Goal: Task Accomplishment & Management: Complete application form

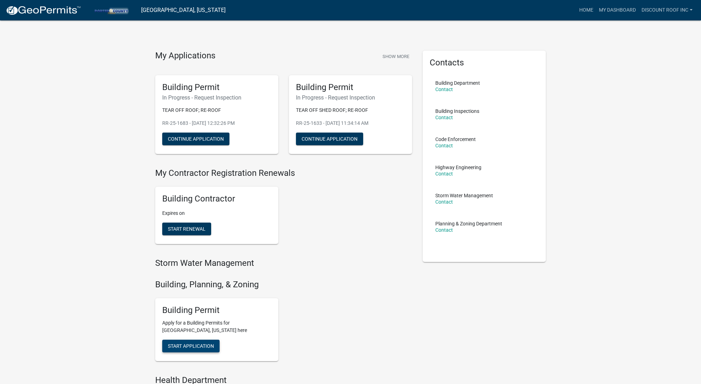
click at [183, 347] on span "Start Application" at bounding box center [191, 347] width 46 height 6
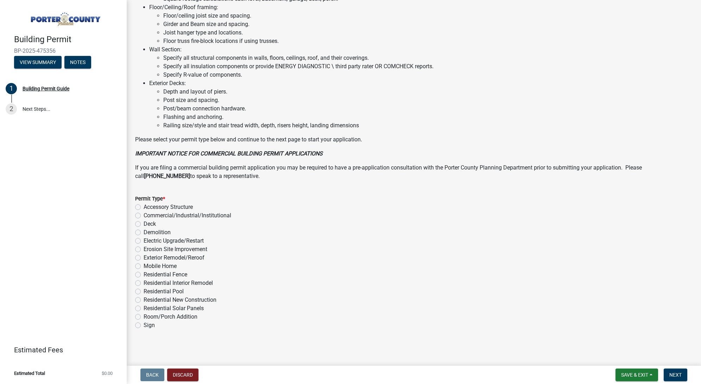
scroll to position [411, 0]
click at [188, 256] on label "Exterior Remodel/Reroof" at bounding box center [174, 258] width 61 height 8
click at [148, 256] on input "Exterior Remodel/Reroof" at bounding box center [146, 256] width 5 height 5
radio input "true"
click at [682, 374] on button "Next" at bounding box center [676, 375] width 24 height 13
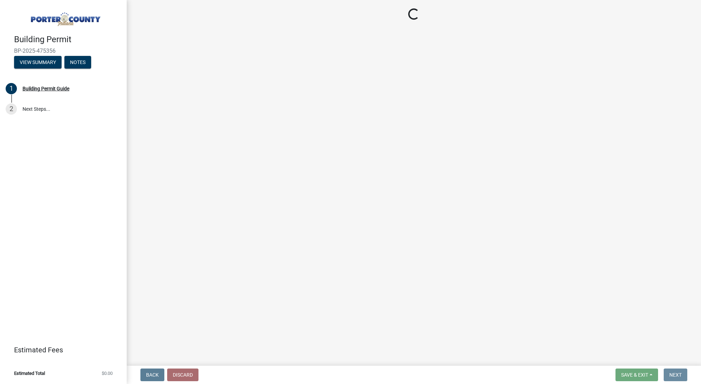
scroll to position [0, 0]
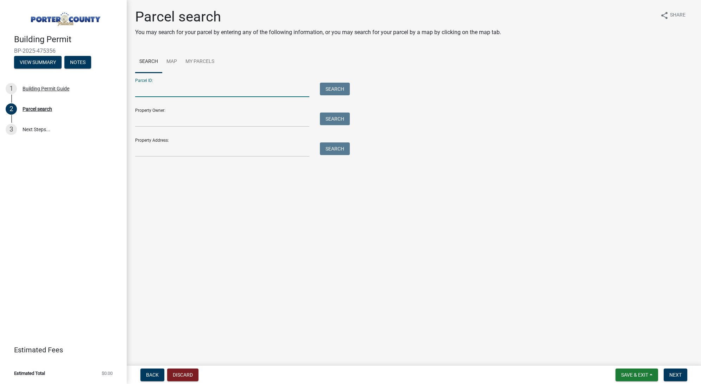
click at [207, 83] on input "Parcel ID:" at bounding box center [222, 90] width 174 height 14
paste input "64-09-26-304-038.000-003"
click at [327, 89] on button "Search" at bounding box center [335, 89] width 30 height 13
click at [146, 90] on input "64-09-26-304-038.000-003" at bounding box center [222, 90] width 174 height 14
drag, startPoint x: 146, startPoint y: 90, endPoint x: 127, endPoint y: 92, distance: 18.8
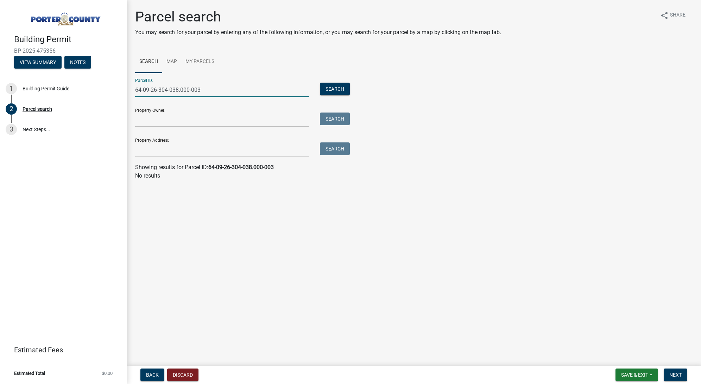
click at [127, 92] on div "Parcel search You may search for your parcel by entering any of the following i…" at bounding box center [414, 97] width 574 height 178
type input "64-09-26-304-038.000-003"
click at [332, 88] on button "Search" at bounding box center [335, 89] width 30 height 13
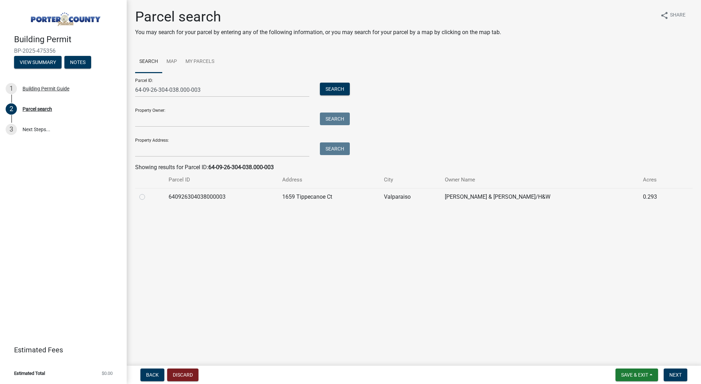
click at [148, 193] on label at bounding box center [148, 193] width 0 height 0
click at [148, 197] on input "radio" at bounding box center [150, 195] width 5 height 5
radio input "true"
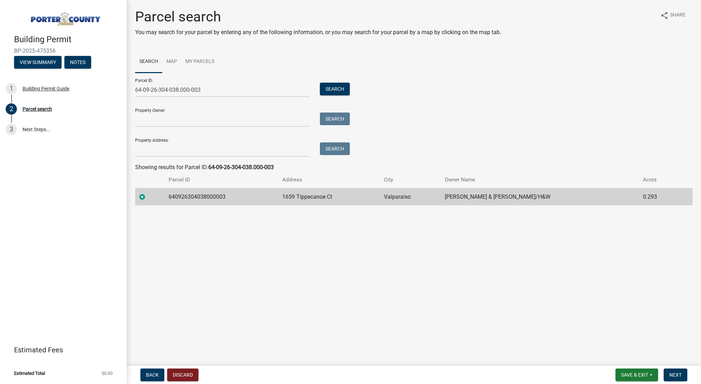
click at [687, 378] on form "Save & Exit Save Save & Exit Next" at bounding box center [651, 375] width 77 height 13
click at [675, 375] on span "Next" at bounding box center [675, 375] width 12 height 6
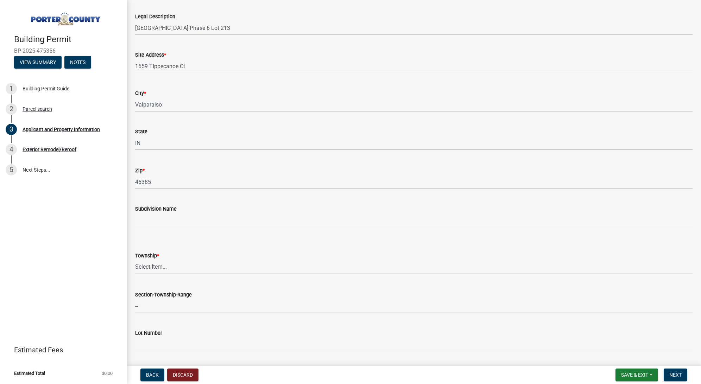
scroll to position [92, 0]
select select "6f5aa9ae-62ac-41bd-979a-9c71eae504cc"
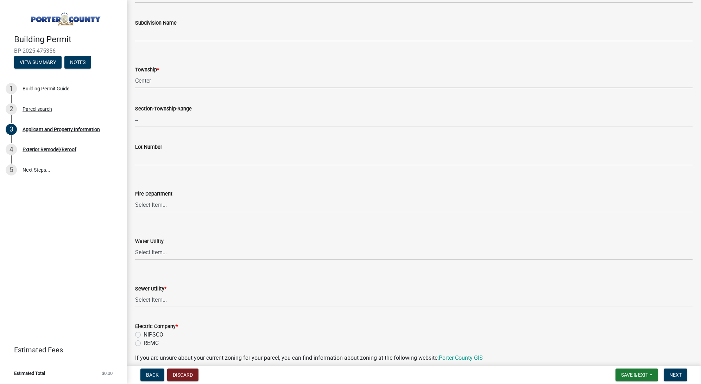
scroll to position [345, 0]
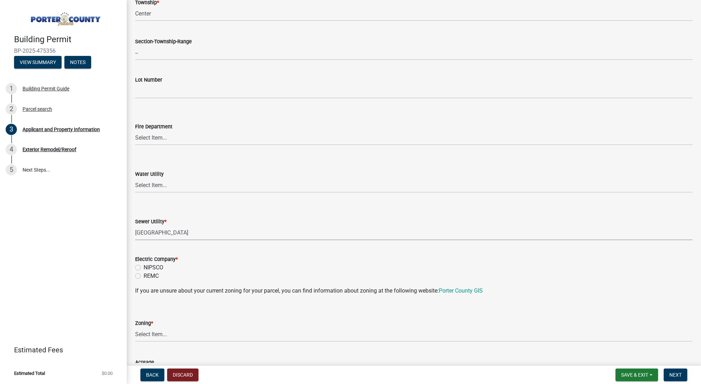
select select "0ba2db78-5dbf-43b9-a42c-6cccc1e5ba15"
click at [153, 272] on label "REMC" at bounding box center [151, 276] width 15 height 8
click at [148, 272] on input "REMC" at bounding box center [146, 274] width 5 height 5
radio input "true"
click at [154, 267] on label "NIPSCO" at bounding box center [154, 268] width 20 height 8
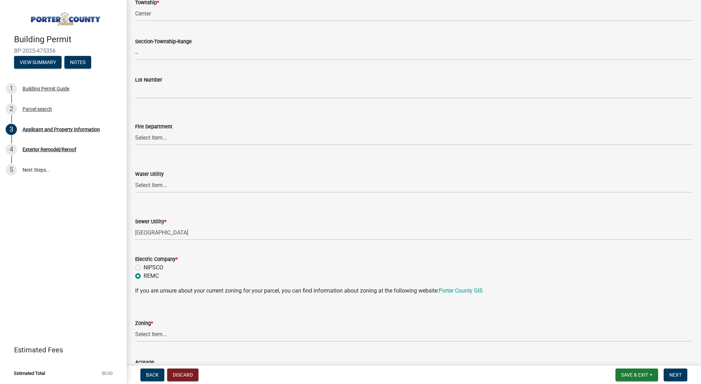
click at [148, 267] on input "NIPSCO" at bounding box center [146, 266] width 5 height 5
radio input "true"
select select "271bd504-2c49-4a3f-937e-0db1d3436bac"
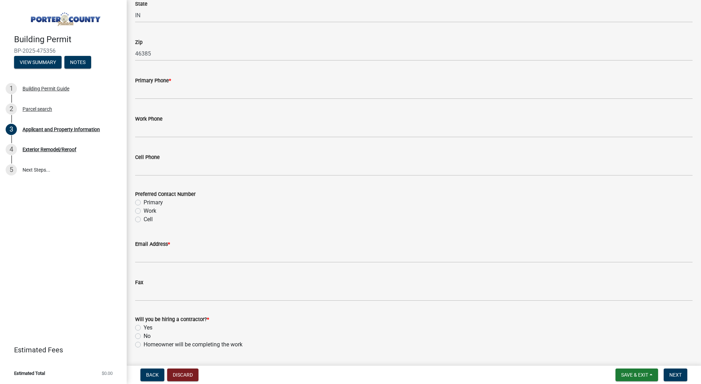
scroll to position [873, 0]
click at [159, 258] on input "Email Address *" at bounding box center [413, 255] width 557 height 14
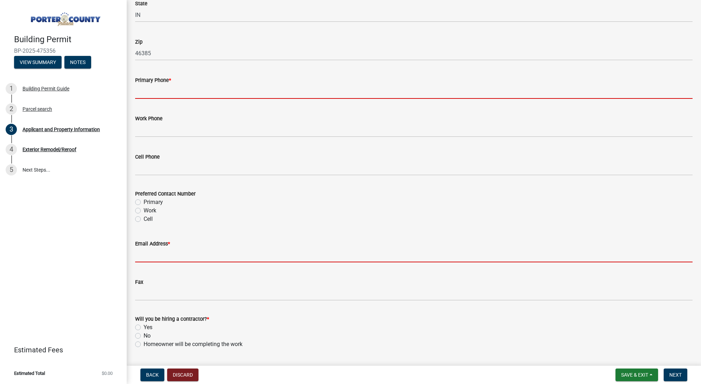
click at [173, 92] on input "Primary Phone *" at bounding box center [413, 91] width 557 height 14
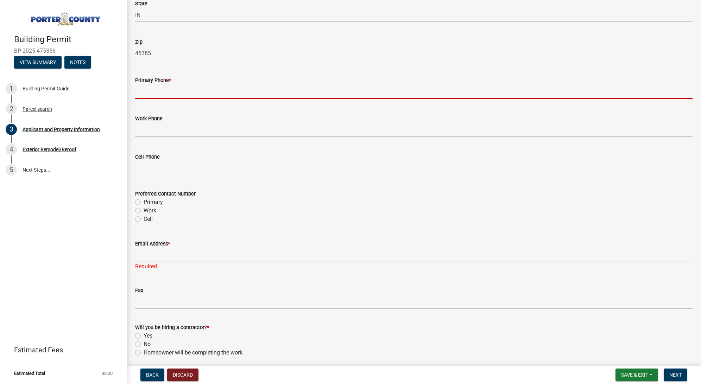
paste input "[PHONE_NUMBER]"
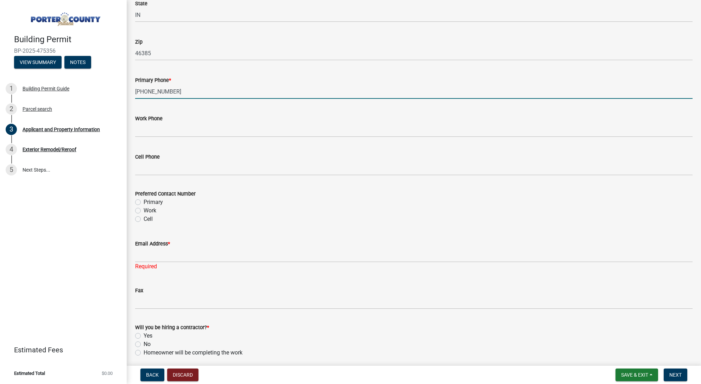
type input "[PHONE_NUMBER]"
click at [172, 258] on input "Email Address *" at bounding box center [413, 255] width 557 height 14
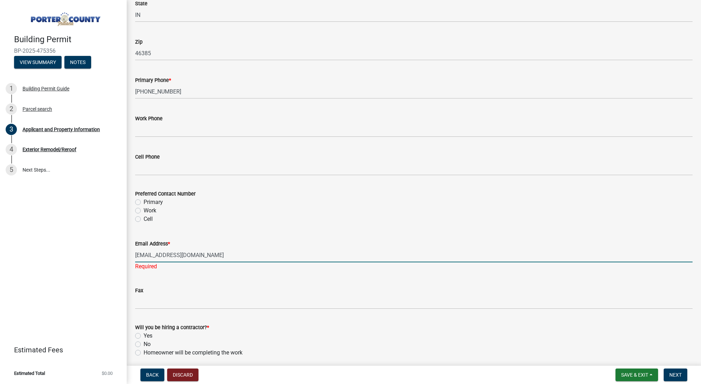
scroll to position [872, 0]
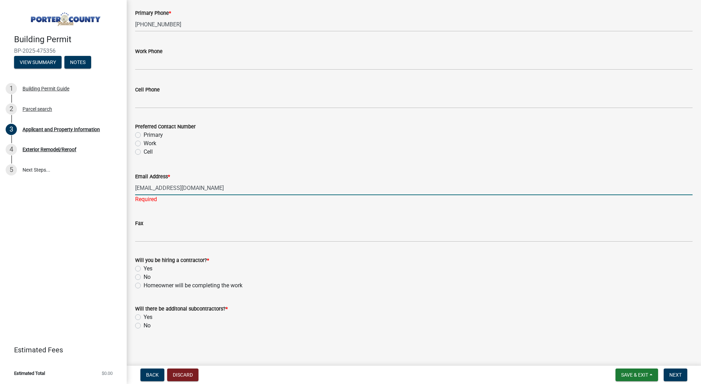
type input "[EMAIL_ADDRESS][DOMAIN_NAME]"
click at [147, 270] on label "Yes" at bounding box center [148, 269] width 9 height 8
click at [147, 269] on input "Yes" at bounding box center [146, 267] width 5 height 5
radio input "true"
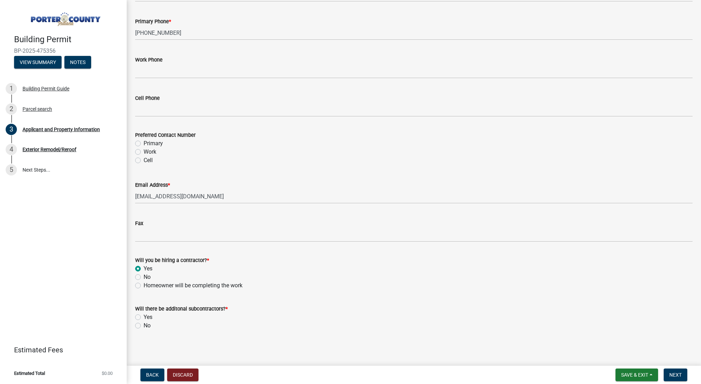
drag, startPoint x: 148, startPoint y: 325, endPoint x: 151, endPoint y: 322, distance: 4.2
click at [148, 325] on label "No" at bounding box center [147, 326] width 7 height 8
click at [148, 325] on input "No" at bounding box center [146, 324] width 5 height 5
radio input "true"
drag, startPoint x: 672, startPoint y: 376, endPoint x: 697, endPoint y: 363, distance: 27.7
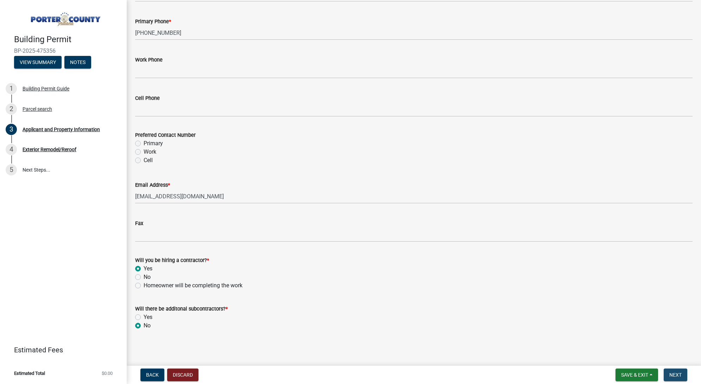
click at [672, 375] on span "Next" at bounding box center [675, 375] width 12 height 6
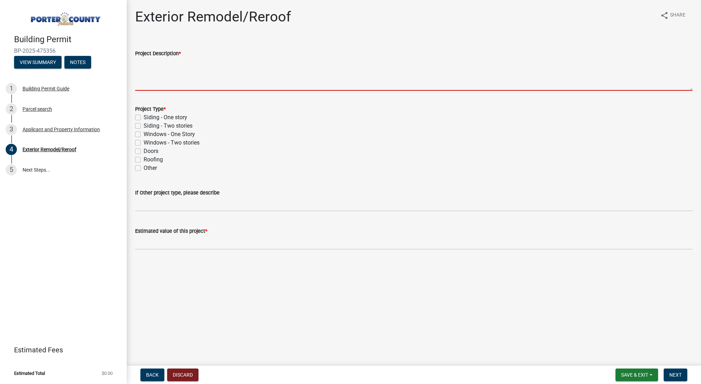
click at [268, 79] on textarea "Project Description *" at bounding box center [413, 74] width 557 height 33
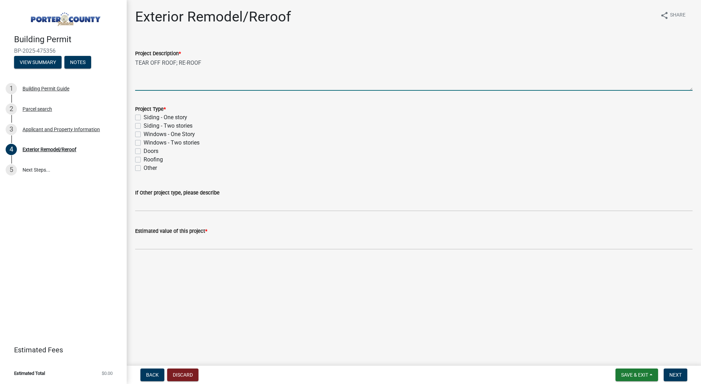
type textarea "TEAR OFF ROOF; RE-ROOF"
click at [162, 162] on label "Roofing" at bounding box center [153, 160] width 19 height 8
click at [148, 160] on input "Roofing" at bounding box center [146, 158] width 5 height 5
checkbox input "true"
checkbox input "false"
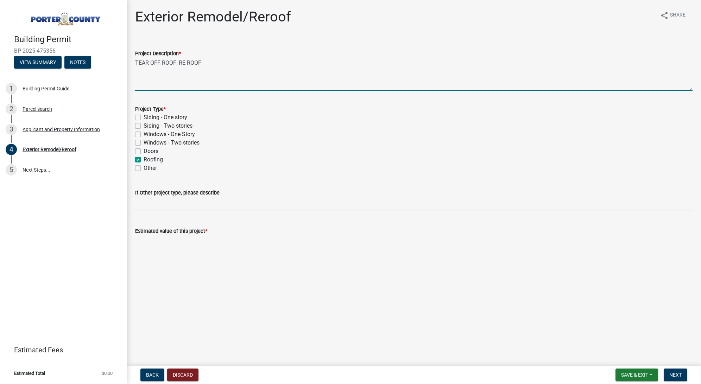
checkbox input "false"
checkbox input "true"
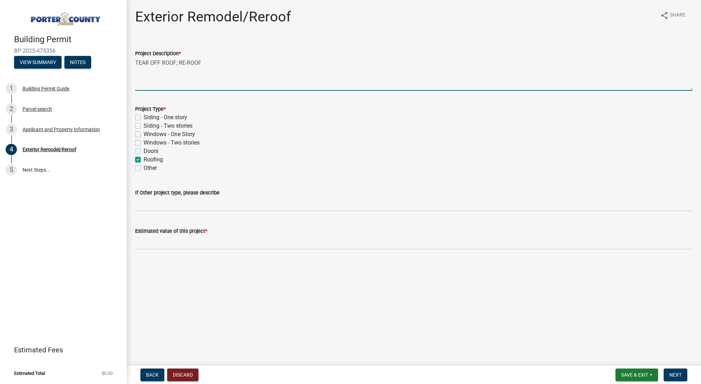
checkbox input "false"
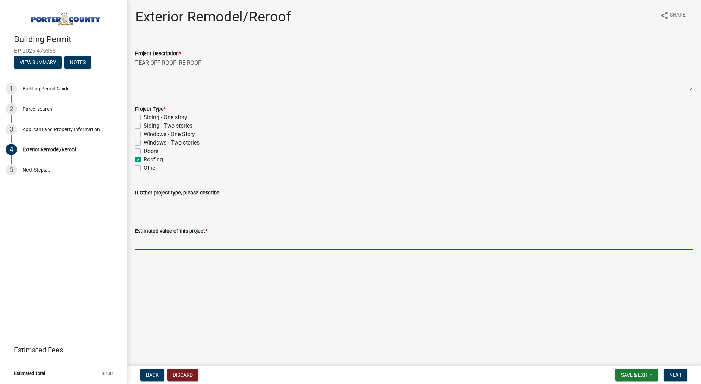
click at [165, 245] on input "text" at bounding box center [413, 242] width 557 height 14
paste input "13,424.46"
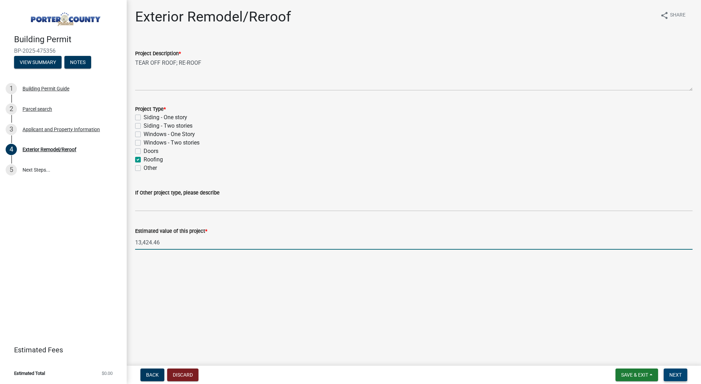
type input "13424.46"
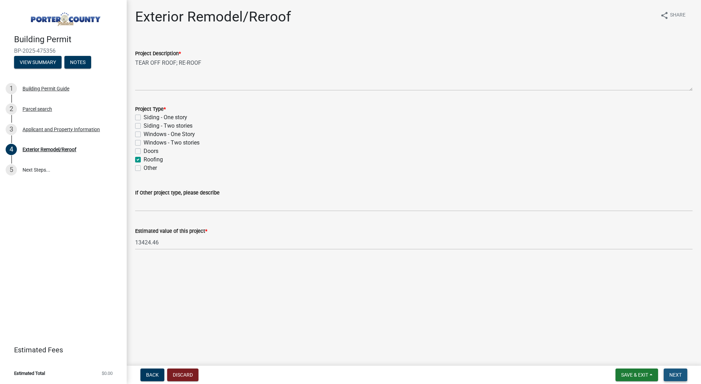
click at [674, 373] on span "Next" at bounding box center [675, 375] width 12 height 6
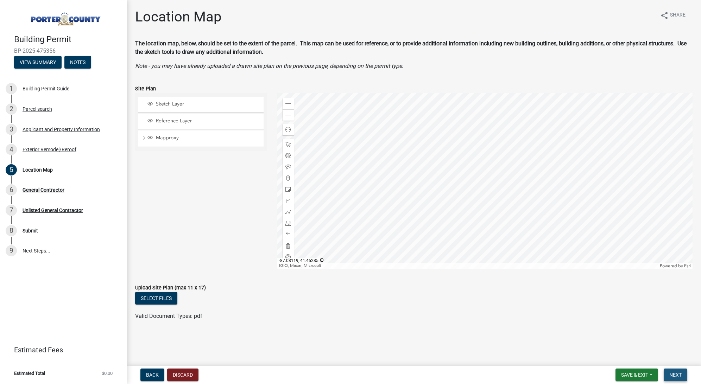
click at [682, 376] on button "Next" at bounding box center [676, 375] width 24 height 13
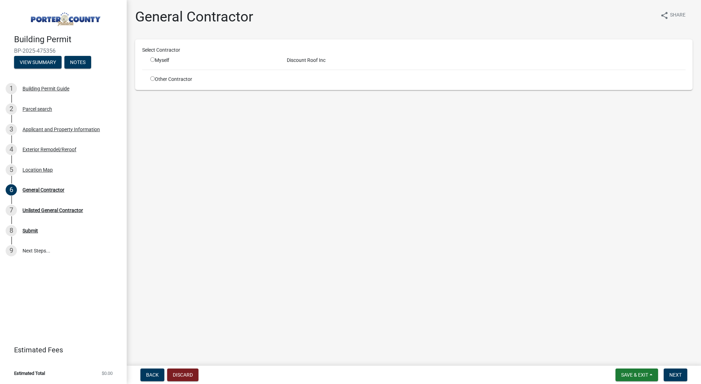
drag, startPoint x: 150, startPoint y: 60, endPoint x: 162, endPoint y: 58, distance: 12.4
click at [150, 61] on div "Myself" at bounding box center [213, 60] width 137 height 7
click at [315, 54] on div "Select Contractor" at bounding box center [414, 51] width 554 height 10
drag, startPoint x: 152, startPoint y: 61, endPoint x: 157, endPoint y: 62, distance: 5.1
click at [152, 61] on input "radio" at bounding box center [152, 59] width 5 height 5
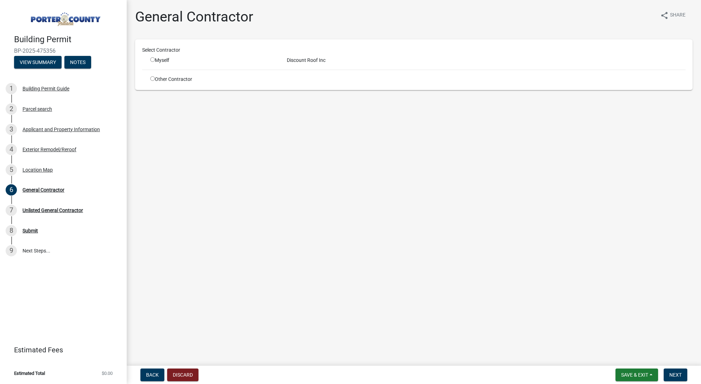
radio input "true"
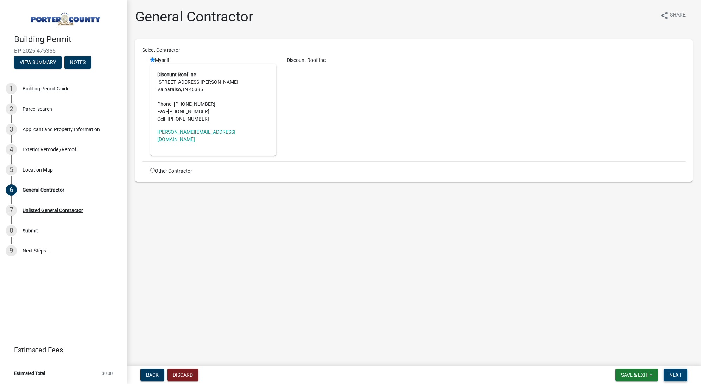
click at [673, 370] on button "Next" at bounding box center [676, 375] width 24 height 13
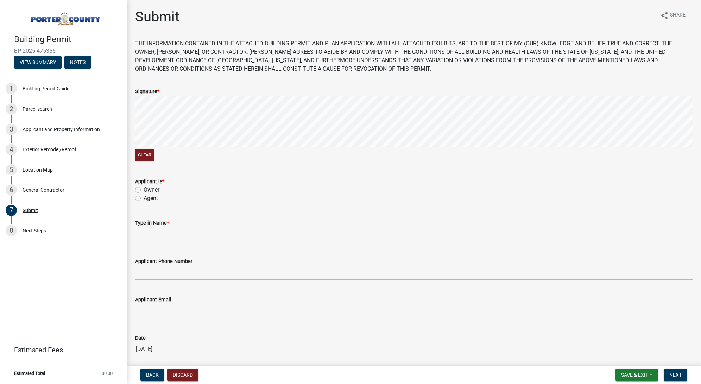
drag, startPoint x: 150, startPoint y: 196, endPoint x: 160, endPoint y: 221, distance: 26.7
click at [150, 197] on label "Agent" at bounding box center [151, 198] width 14 height 8
click at [148, 197] on input "Agent" at bounding box center [146, 196] width 5 height 5
radio input "true"
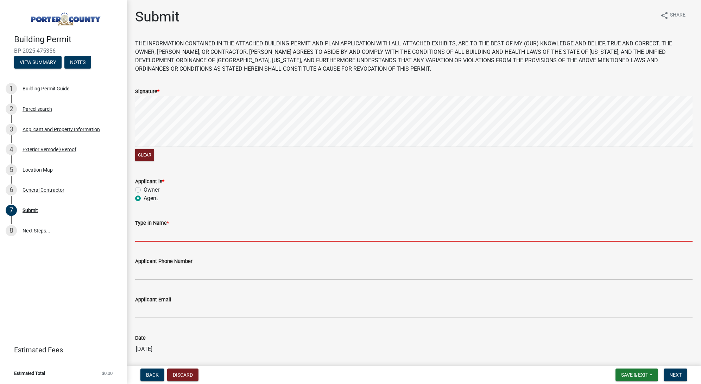
click at [162, 235] on input "Type in Name *" at bounding box center [413, 234] width 557 height 14
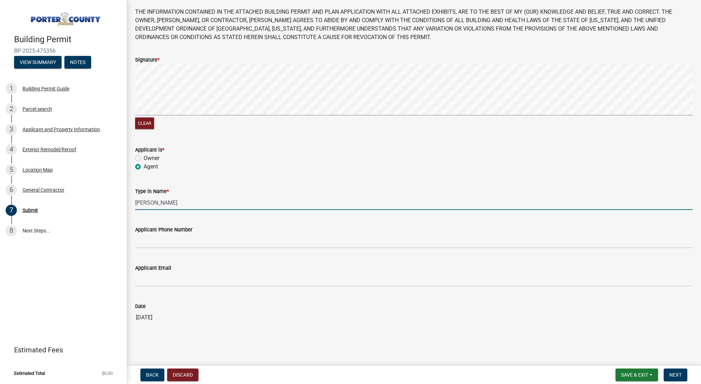
type input "[PERSON_NAME]"
click at [163, 239] on input "Applicant Phone Number" at bounding box center [413, 241] width 557 height 14
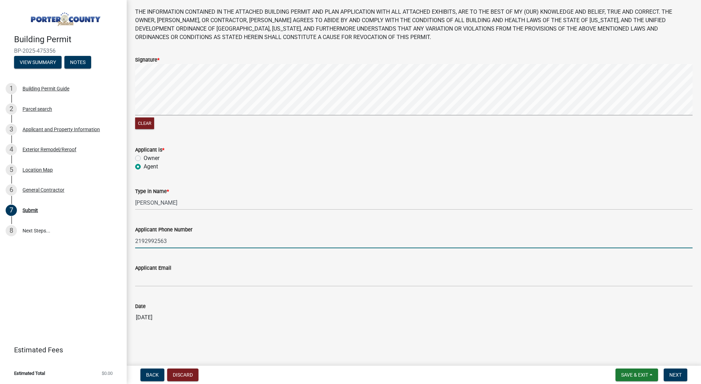
type input "2192992563"
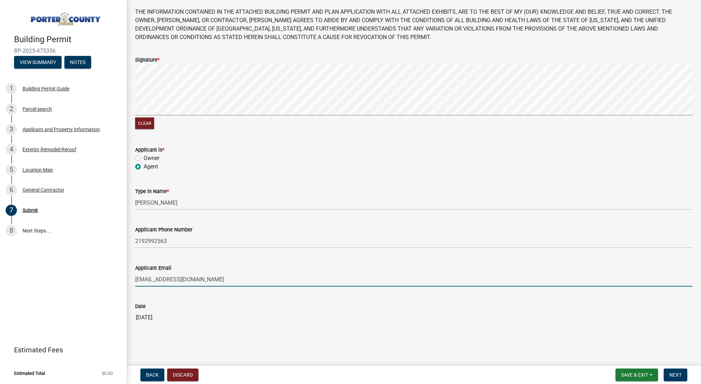
scroll to position [31, 0]
type input "[EMAIL_ADDRESS][DOMAIN_NAME]"
click at [668, 375] on button "Next" at bounding box center [676, 375] width 24 height 13
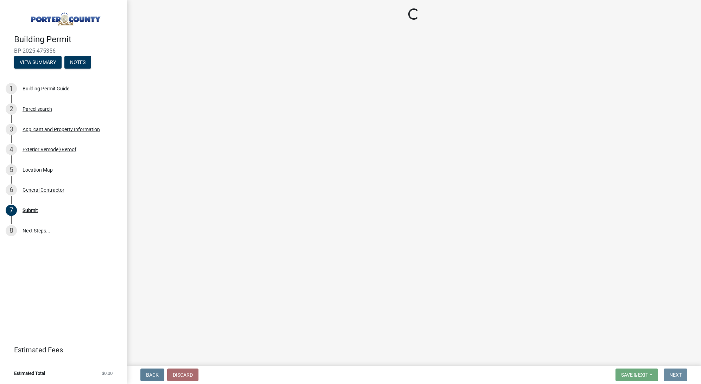
scroll to position [0, 0]
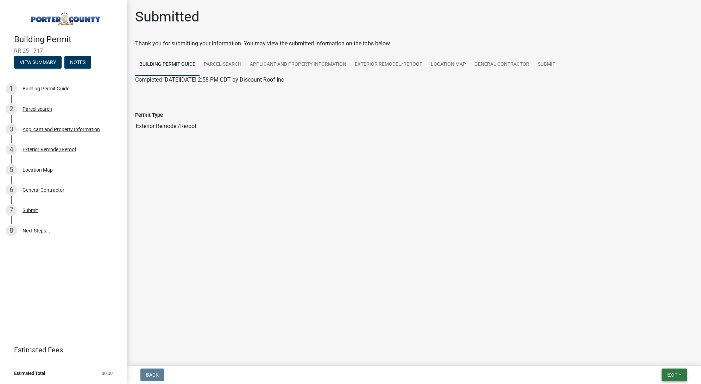
click at [679, 372] on button "Exit" at bounding box center [675, 375] width 26 height 13
click at [669, 357] on button "Save & Exit" at bounding box center [659, 356] width 56 height 17
